Goal: Task Accomplishment & Management: Manage account settings

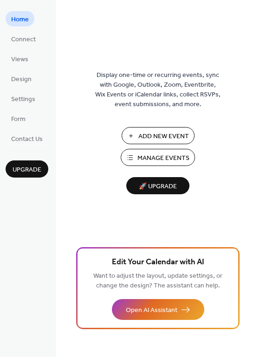
click at [161, 153] on span "Manage Events" at bounding box center [163, 158] width 52 height 10
click at [24, 99] on span "Settings" at bounding box center [23, 100] width 24 height 10
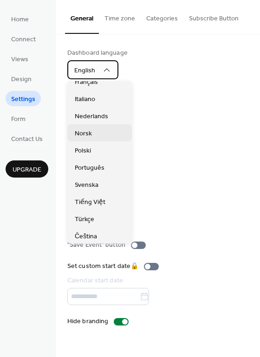
scroll to position [111, 0]
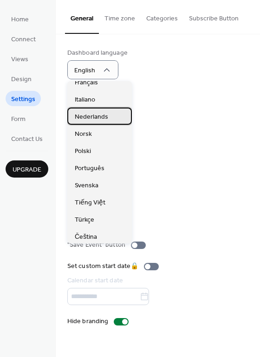
click at [84, 118] on span "Nederlands" at bounding box center [91, 117] width 33 height 10
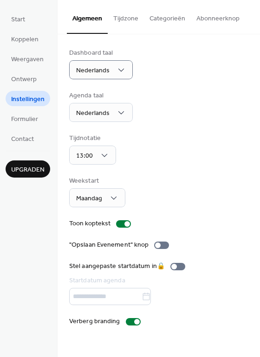
click at [168, 18] on button "Categorieën" at bounding box center [167, 16] width 47 height 33
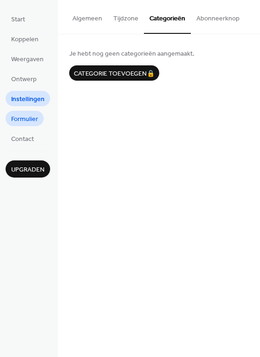
click at [15, 118] on span "Formulier" at bounding box center [24, 120] width 27 height 10
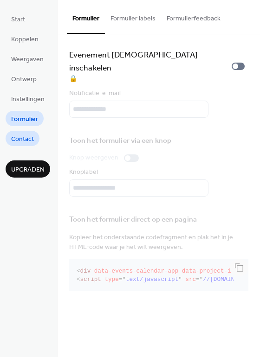
click at [18, 137] on span "Contact" at bounding box center [22, 139] width 23 height 10
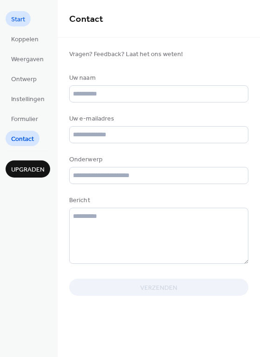
click at [19, 17] on span "Start" at bounding box center [18, 20] width 14 height 10
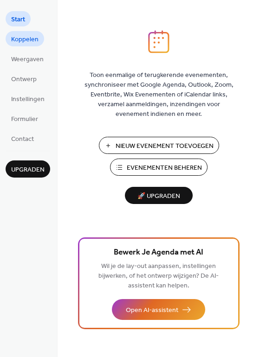
click at [20, 38] on span "Koppelen" at bounding box center [24, 40] width 27 height 10
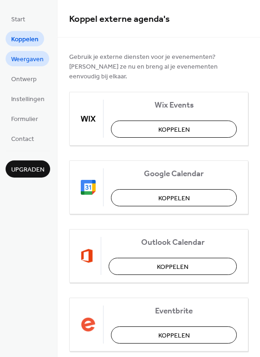
click at [16, 60] on span "Weergaven" at bounding box center [27, 60] width 32 height 10
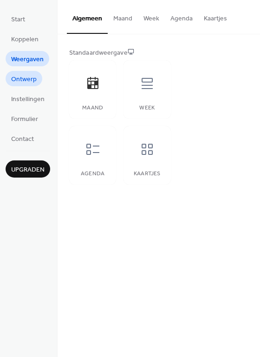
click at [15, 79] on span "Ontwerp" at bounding box center [23, 80] width 25 height 10
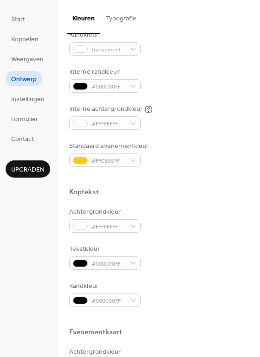
scroll to position [173, 0]
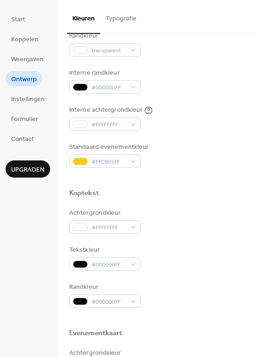
click at [121, 17] on button "Typografie" at bounding box center [121, 16] width 42 height 33
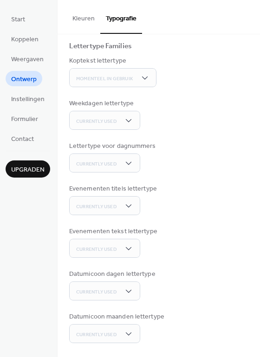
scroll to position [64, 0]
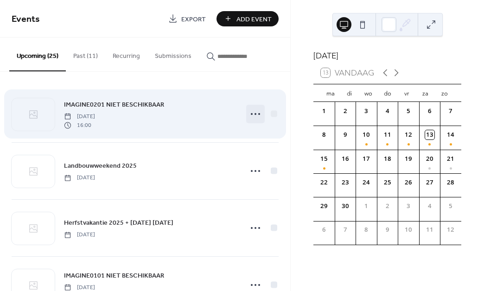
click at [251, 114] on icon at bounding box center [255, 114] width 15 height 15
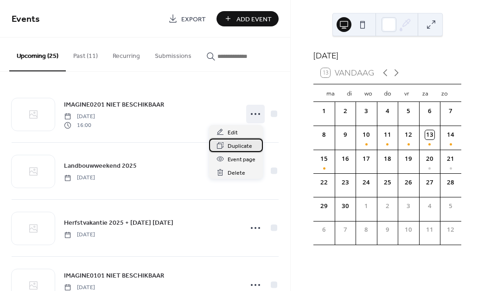
click at [243, 146] on span "Duplicate" at bounding box center [240, 146] width 25 height 10
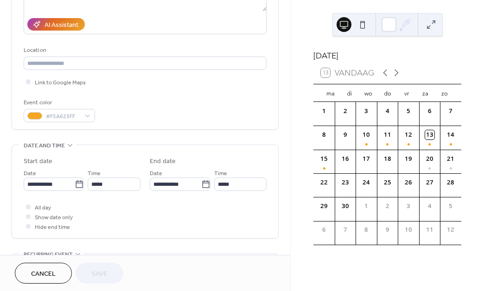
scroll to position [164, 0]
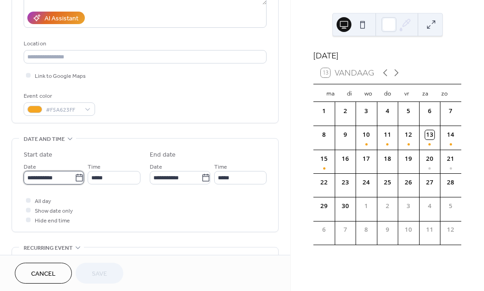
click at [73, 179] on input "**********" at bounding box center [49, 177] width 51 height 13
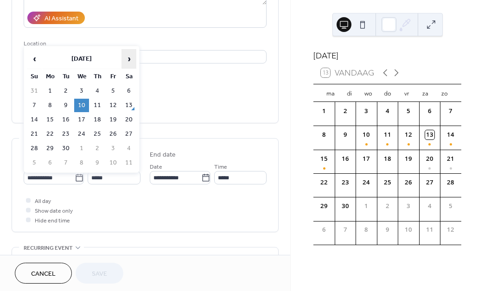
click at [128, 58] on span "›" at bounding box center [129, 59] width 14 height 19
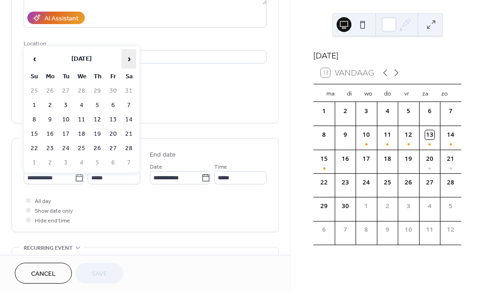
click at [128, 58] on span "›" at bounding box center [129, 59] width 14 height 19
click at [49, 94] on td "1" at bounding box center [50, 90] width 15 height 13
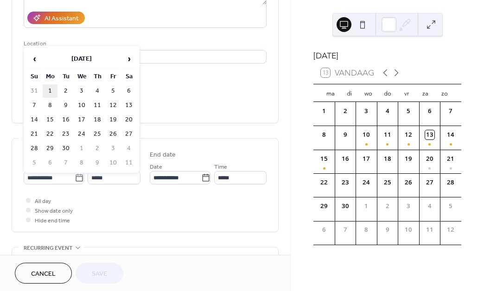
type input "**********"
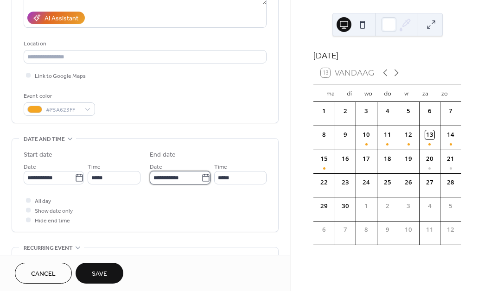
click at [150, 185] on input "**********" at bounding box center [175, 177] width 51 height 13
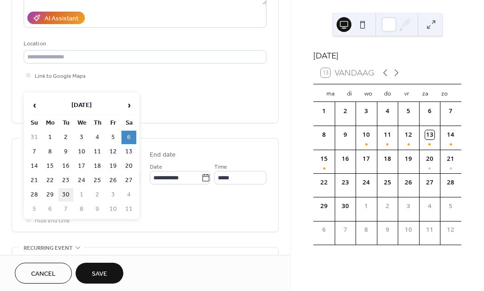
click at [65, 193] on td "30" at bounding box center [65, 194] width 15 height 13
type input "**********"
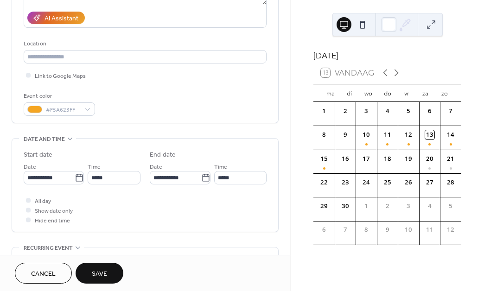
click at [101, 275] on span "Save" at bounding box center [99, 274] width 15 height 10
